Goal: Download file/media

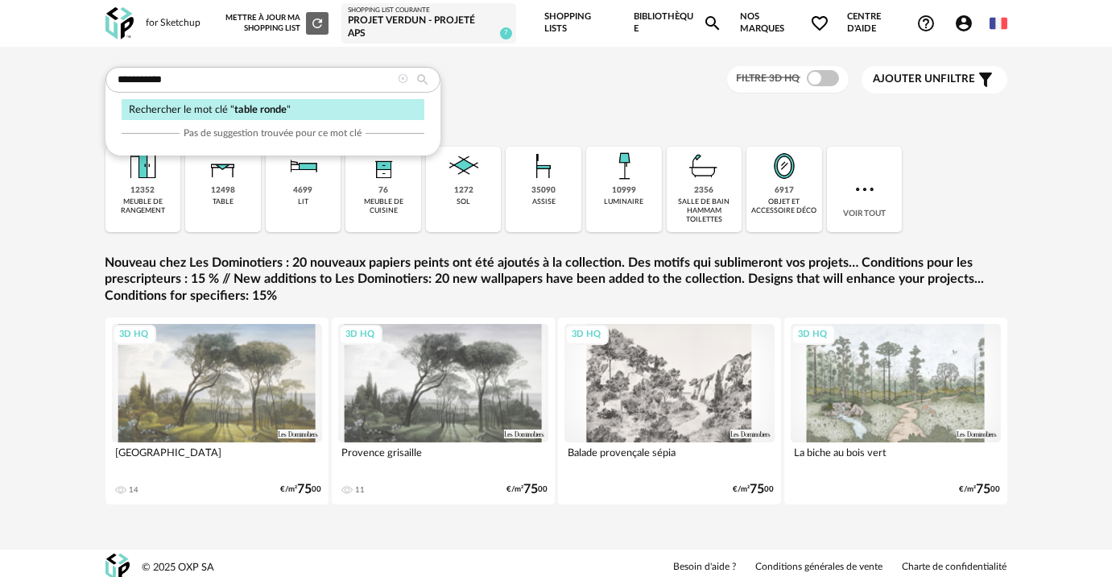
type input "**********"
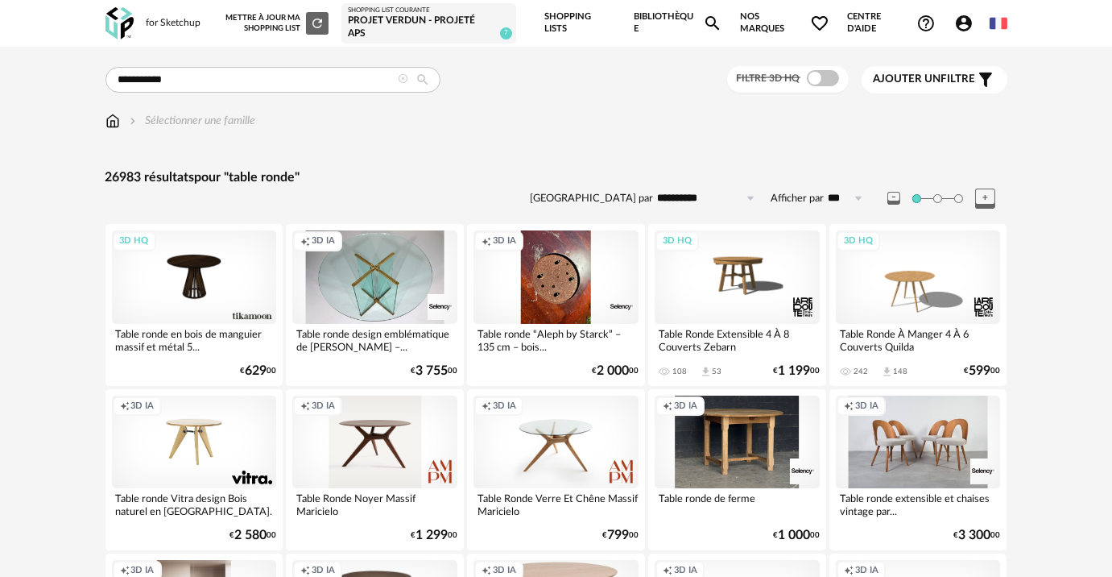
click at [816, 87] on div "Filtre 3D HQ" at bounding box center [788, 79] width 122 height 27
click at [820, 82] on span at bounding box center [823, 78] width 32 height 16
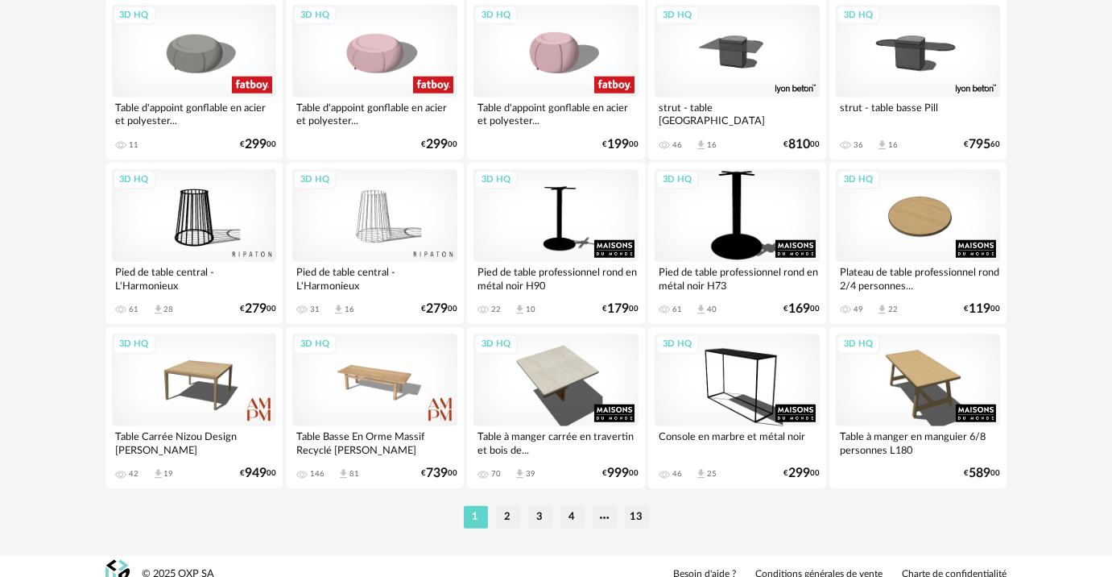
scroll to position [3037, 0]
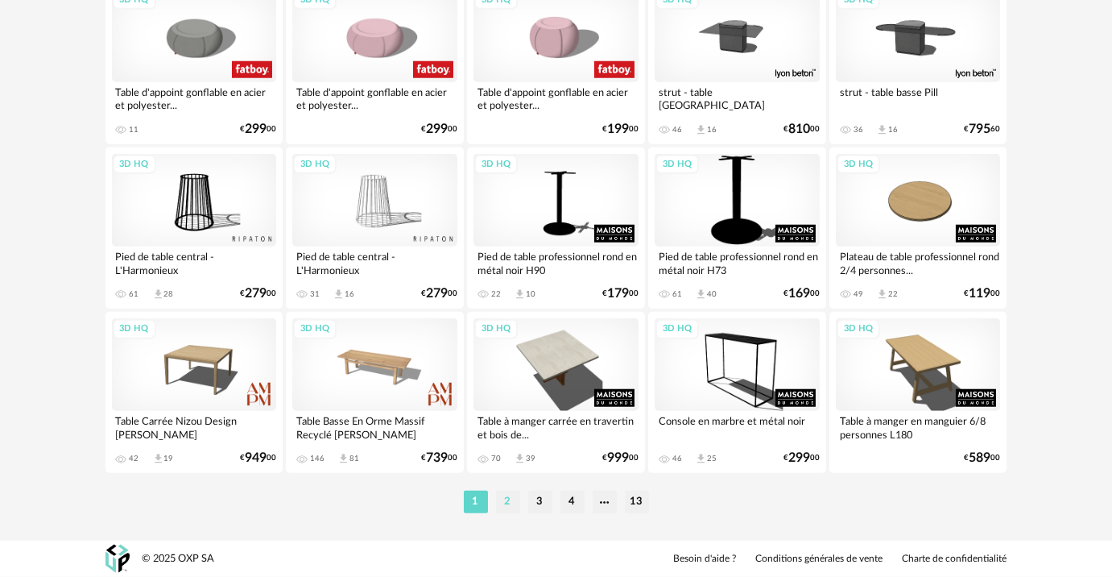
click at [505, 505] on li "2" at bounding box center [508, 502] width 24 height 23
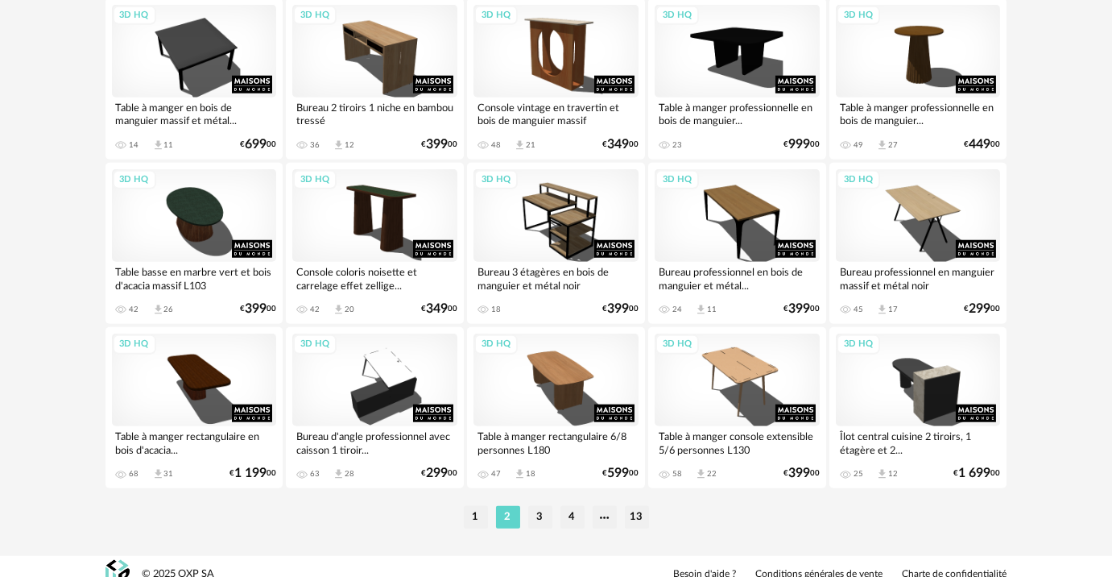
scroll to position [3037, 0]
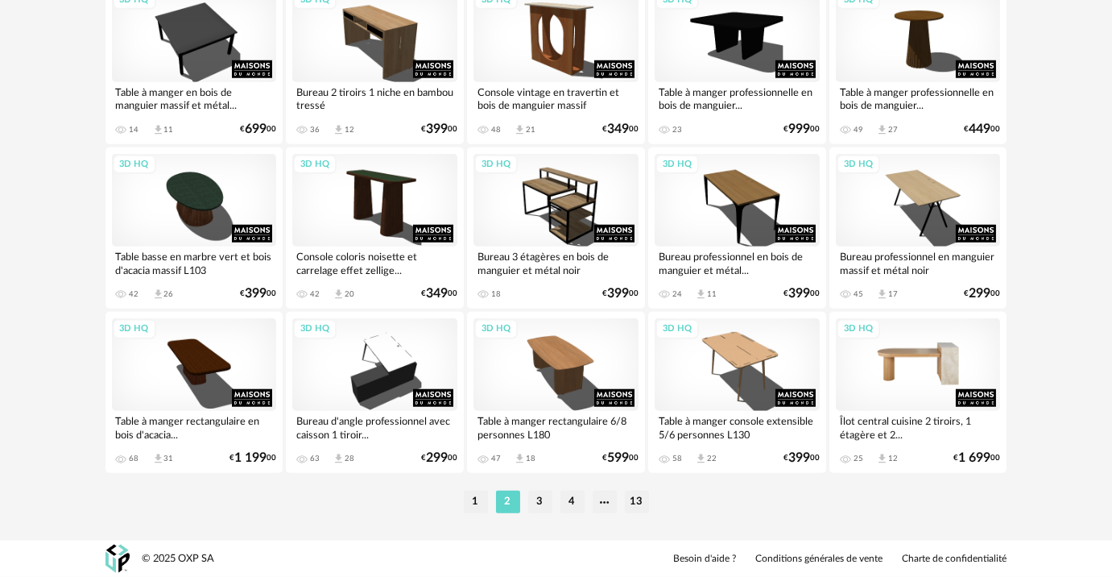
click at [954, 366] on div "3D HQ" at bounding box center [918, 364] width 165 height 93
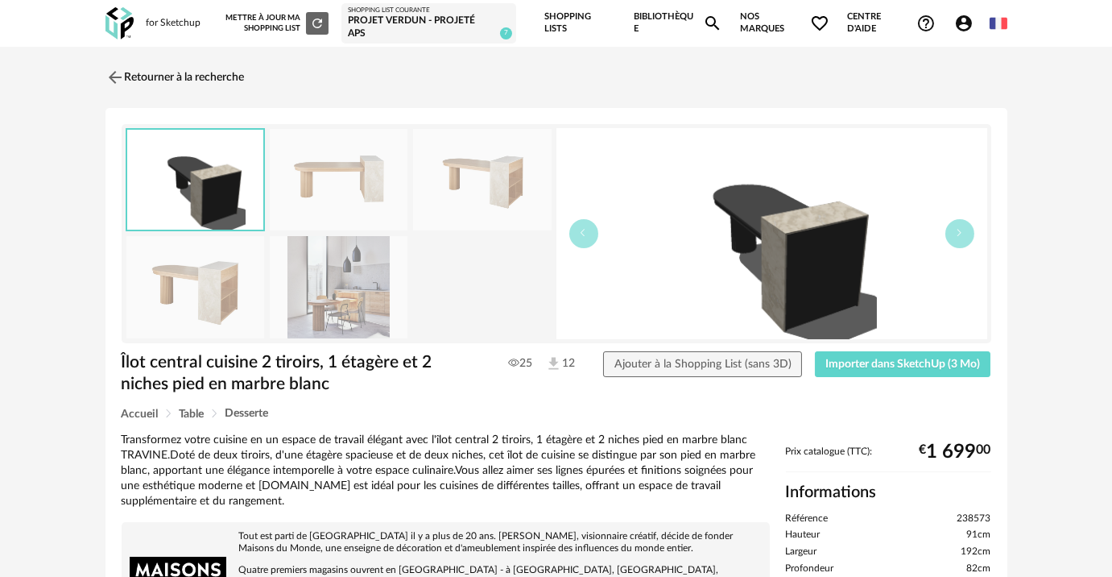
click at [378, 300] on img at bounding box center [339, 287] width 139 height 102
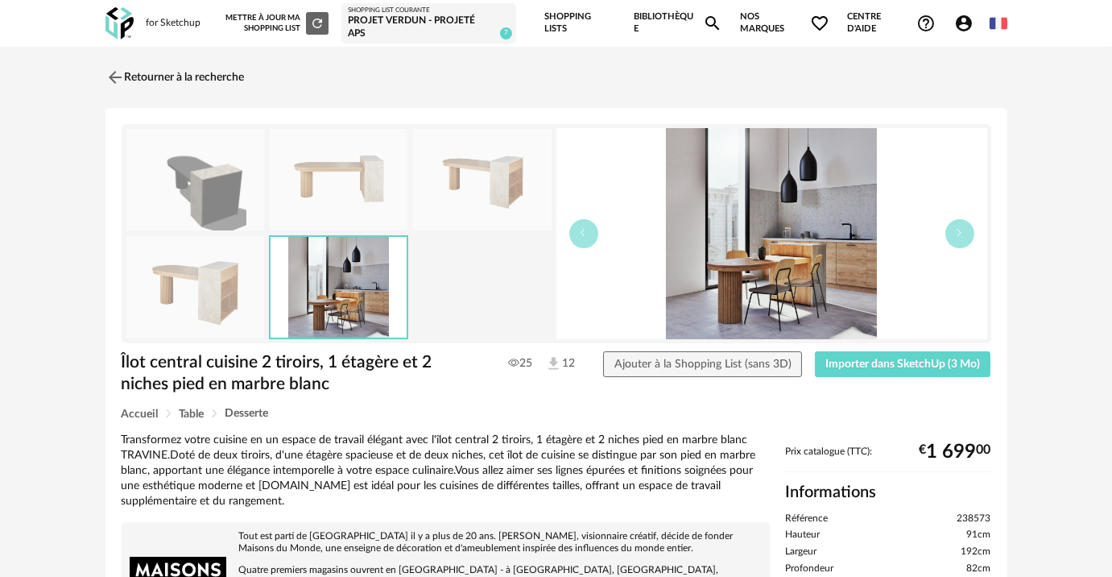
click at [191, 184] on img at bounding box center [195, 180] width 139 height 102
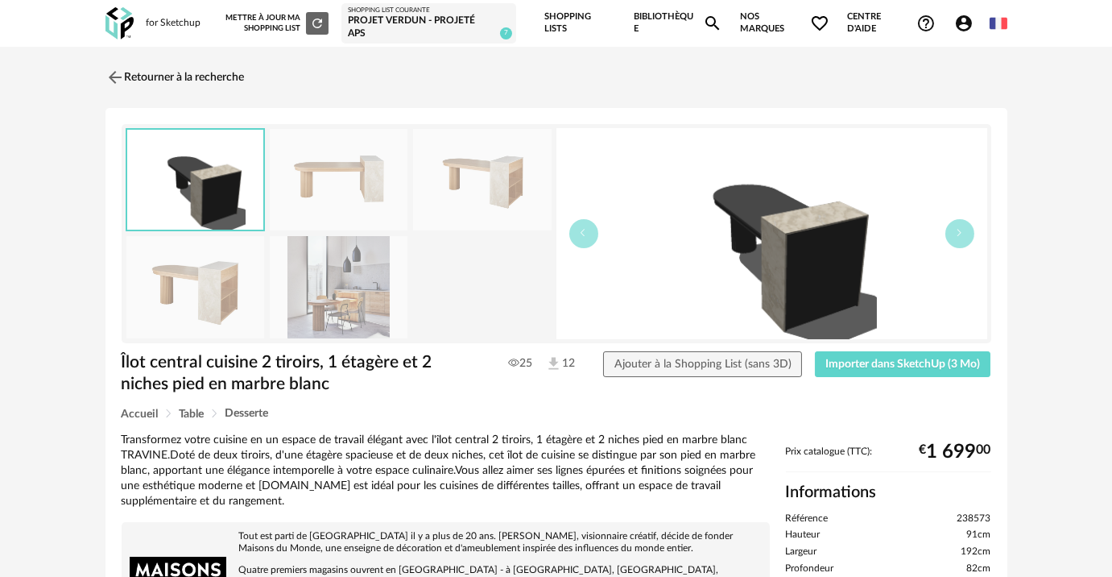
click at [193, 292] on img at bounding box center [195, 287] width 139 height 102
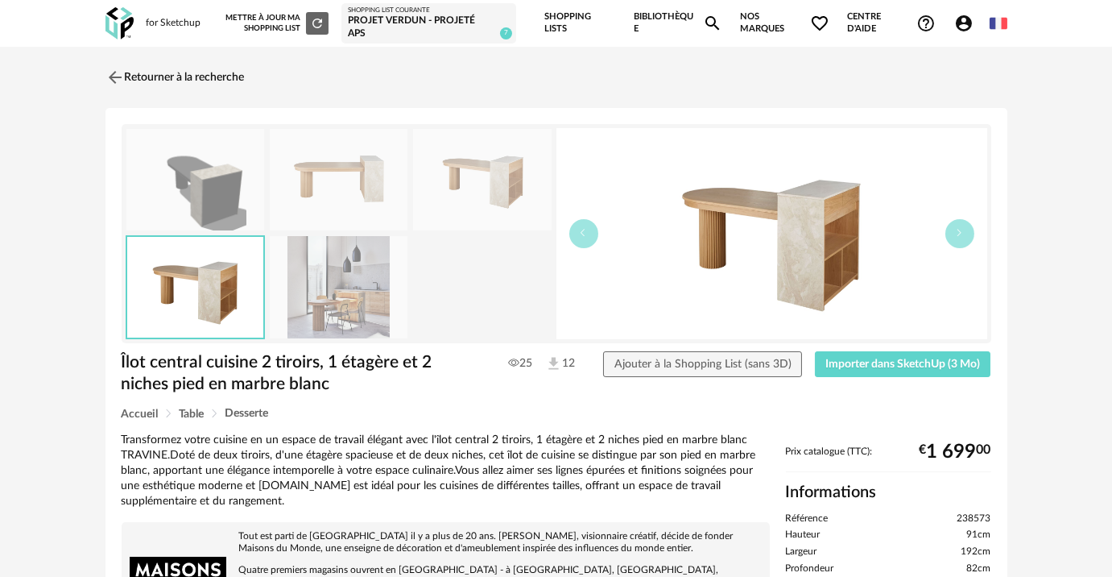
click at [333, 283] on img at bounding box center [339, 287] width 139 height 102
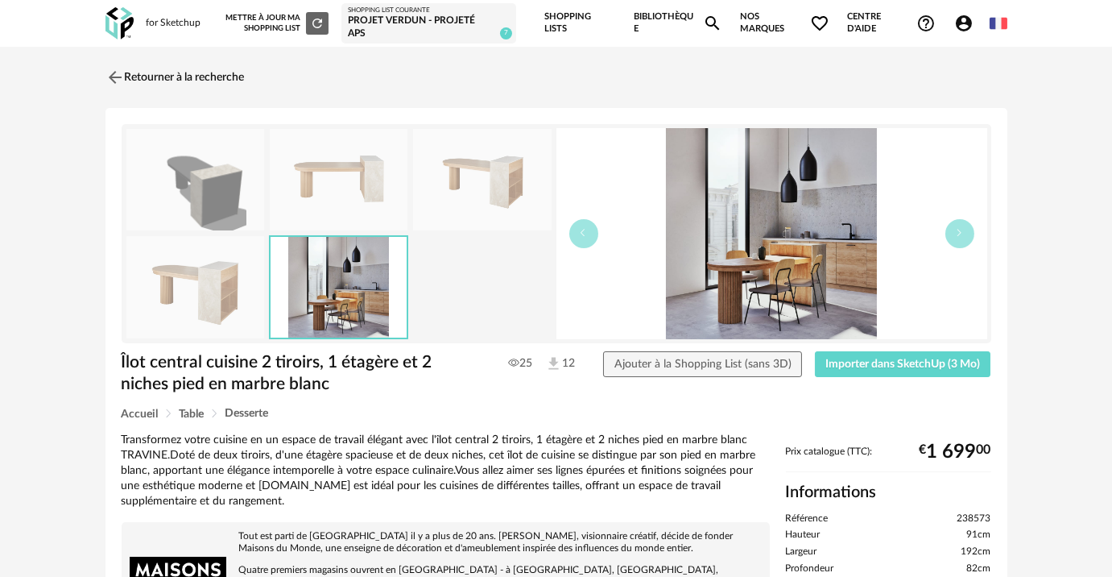
click at [516, 165] on img at bounding box center [482, 180] width 139 height 102
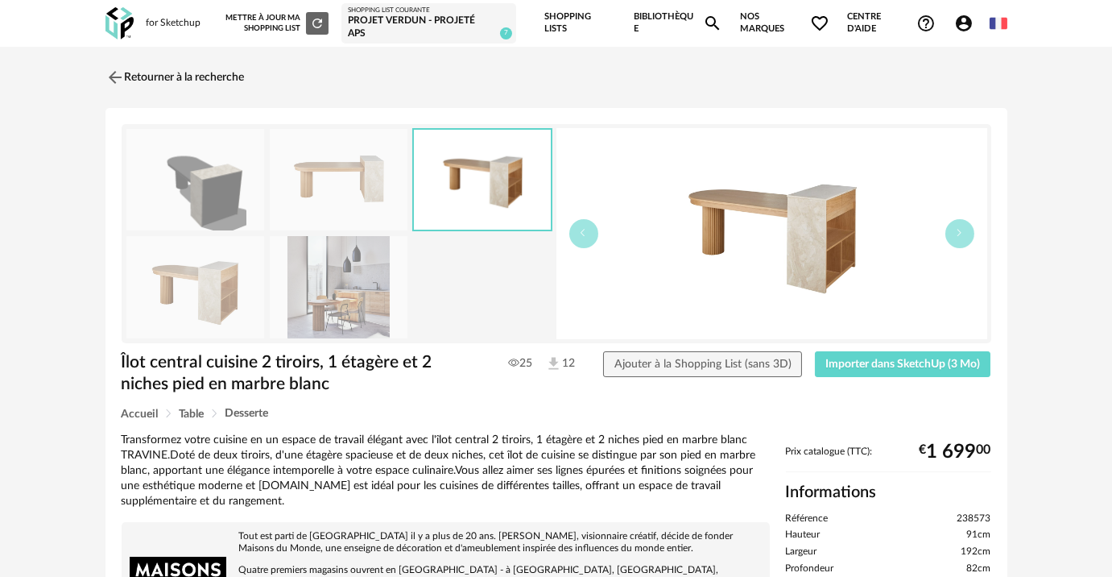
click at [332, 303] on img at bounding box center [339, 287] width 139 height 102
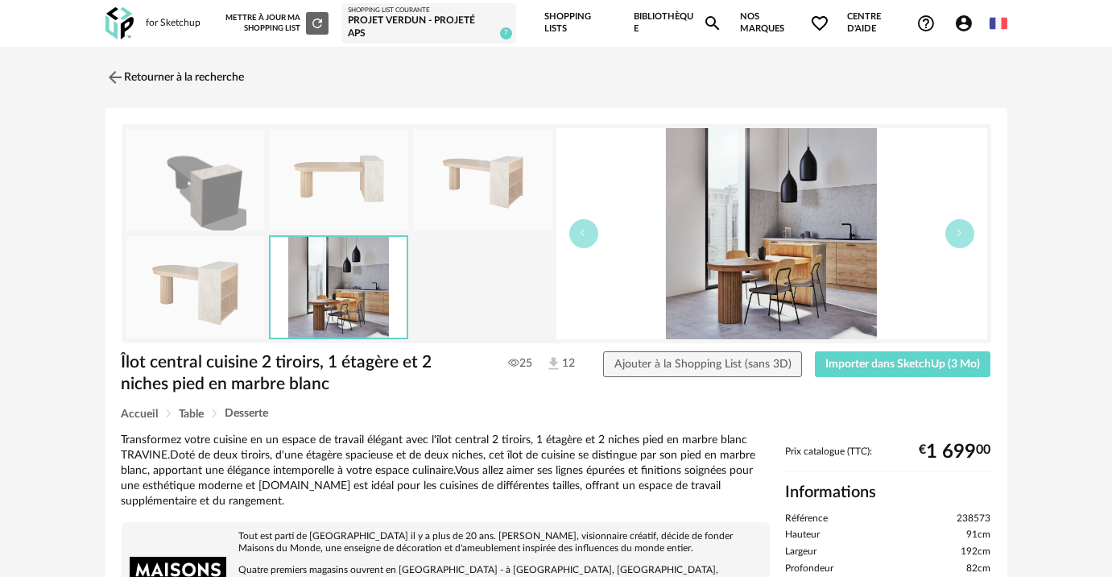
click at [205, 288] on img at bounding box center [195, 287] width 139 height 102
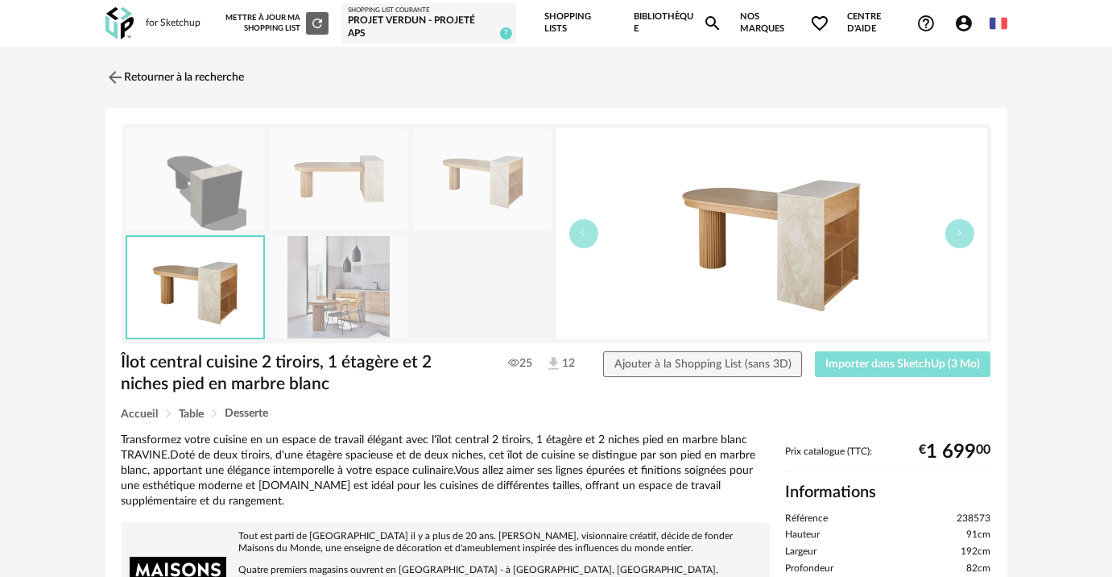
click at [892, 366] on span "Importer dans SketchUp (3 Mo)" at bounding box center [903, 363] width 155 height 11
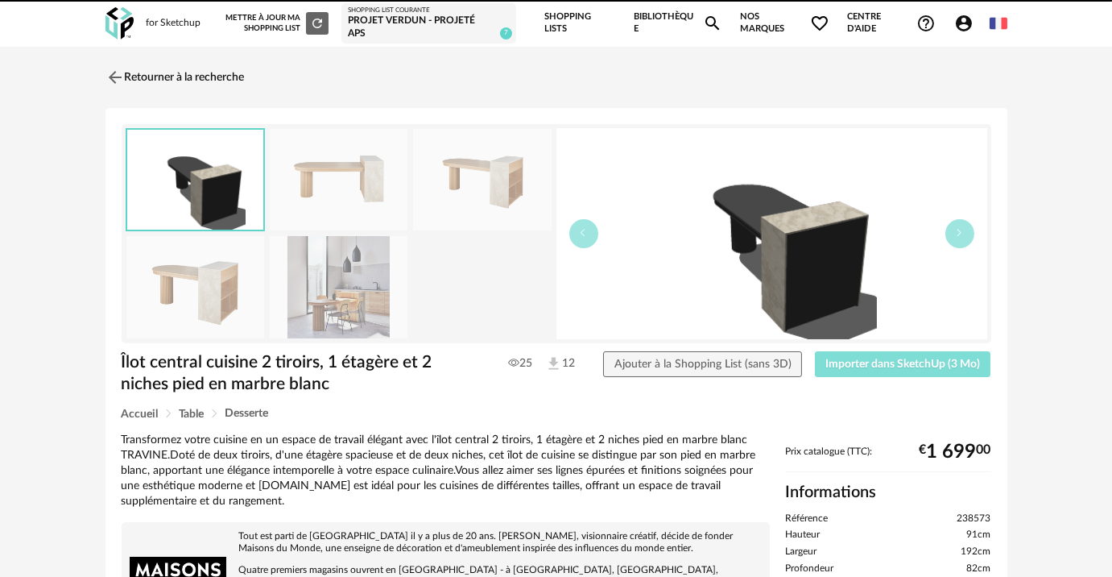
click at [881, 358] on span "Importer dans SketchUp (3 Mo)" at bounding box center [903, 363] width 155 height 11
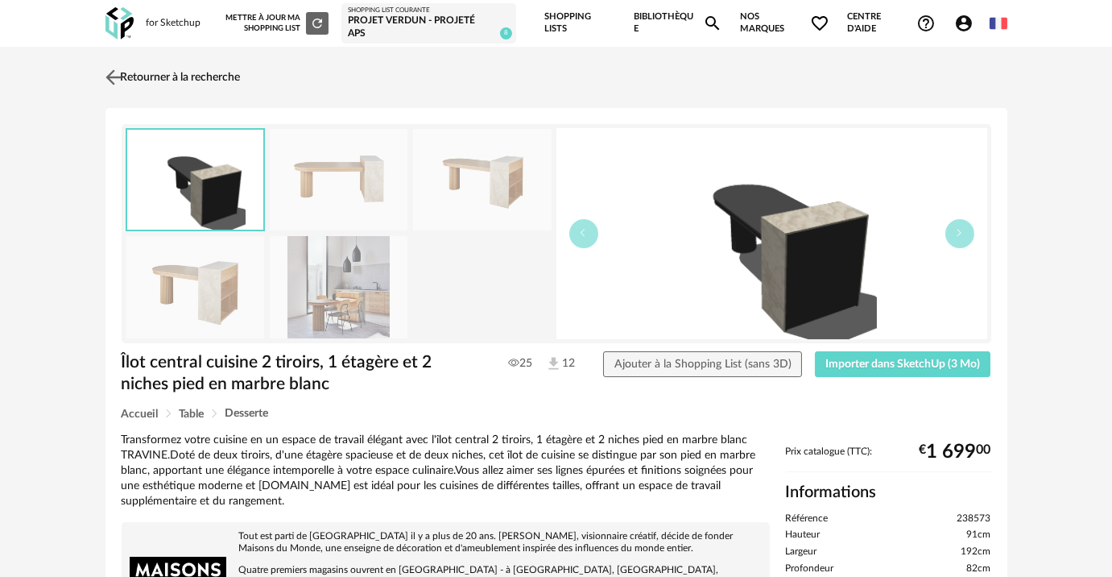
click at [197, 70] on link "Retourner à la recherche" at bounding box center [170, 77] width 139 height 35
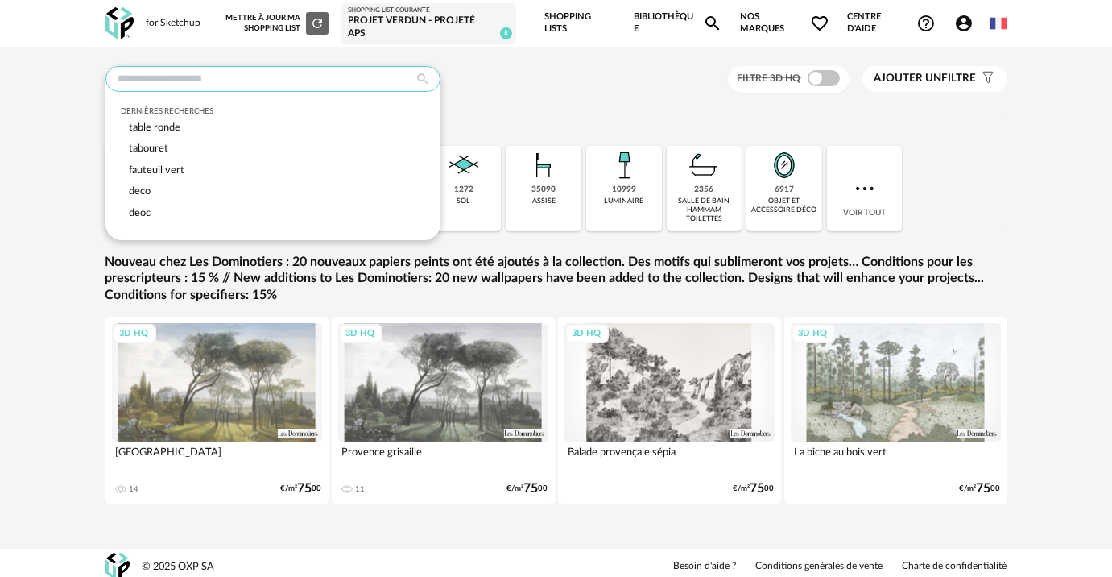
click at [143, 84] on input "text" at bounding box center [273, 79] width 335 height 26
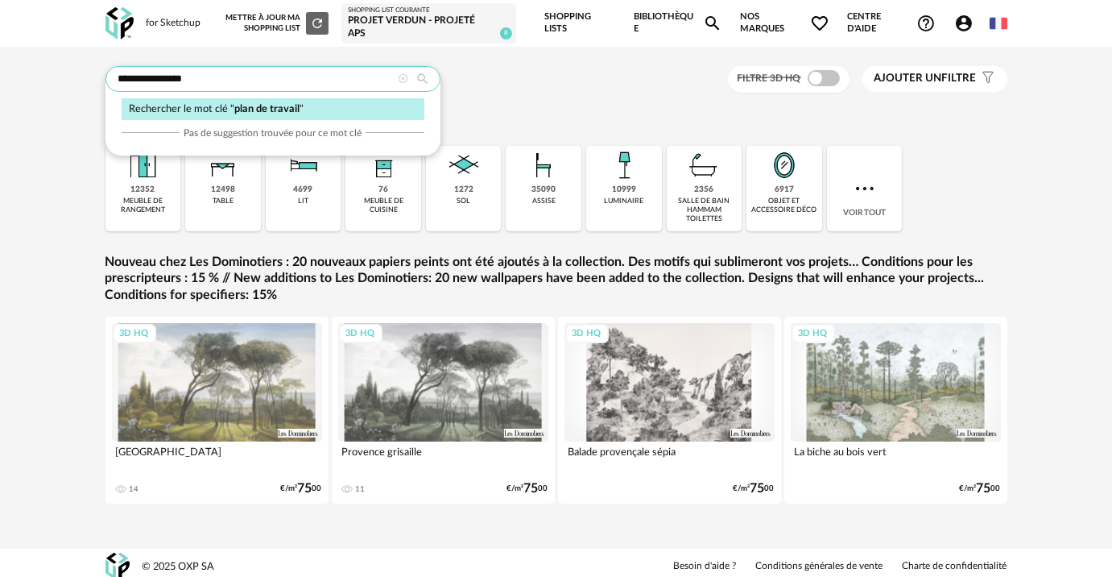
type input "**********"
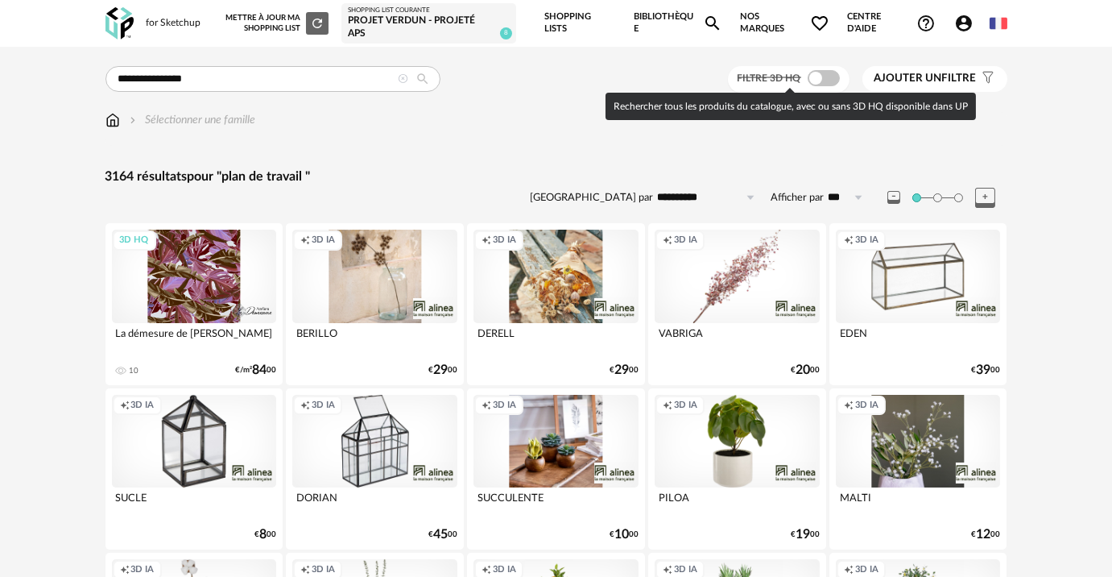
click at [830, 75] on span at bounding box center [824, 78] width 32 height 16
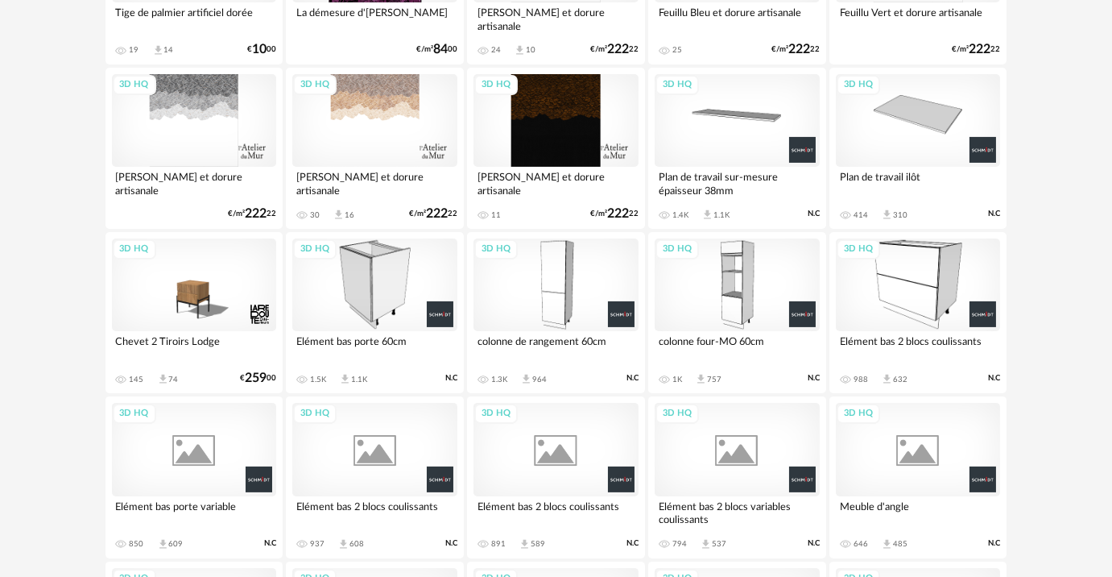
scroll to position [878, 0]
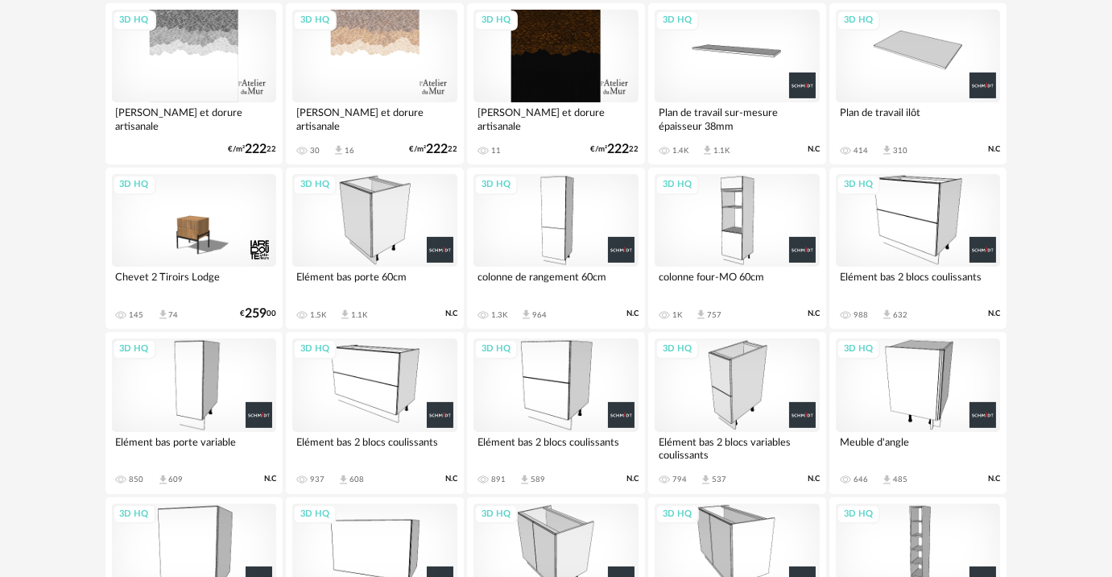
click at [710, 62] on div "3D HQ" at bounding box center [737, 56] width 165 height 93
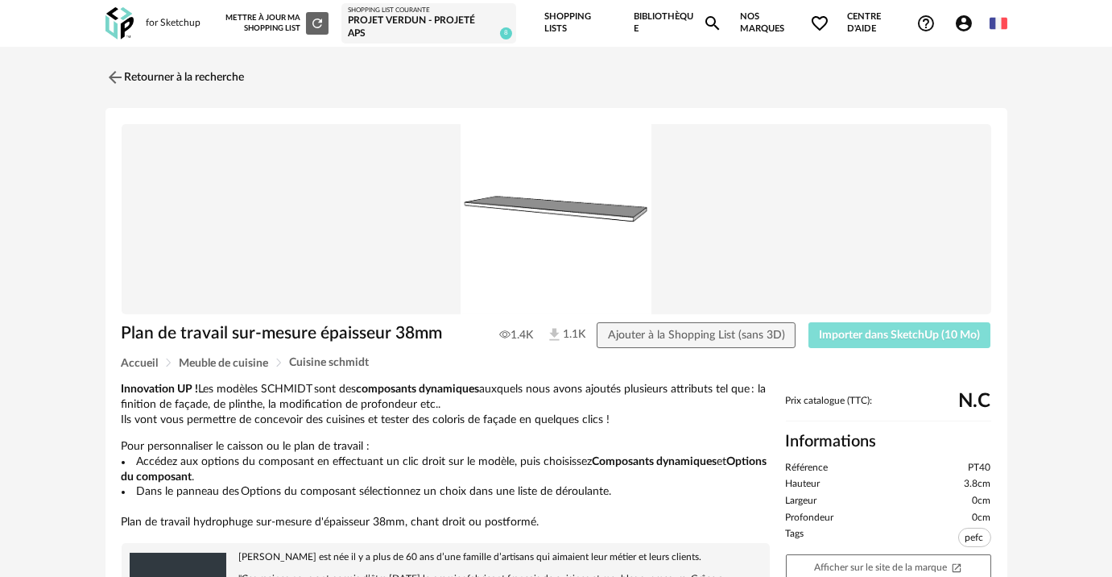
click at [850, 340] on button "Importer dans SketchUp (10 Mo)" at bounding box center [900, 335] width 183 height 26
